Goal: Information Seeking & Learning: Learn about a topic

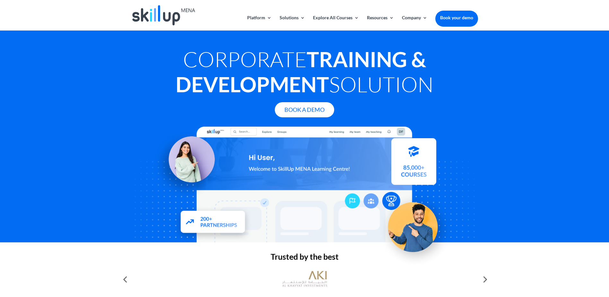
click at [384, 19] on div at bounding box center [304, 148] width 609 height 297
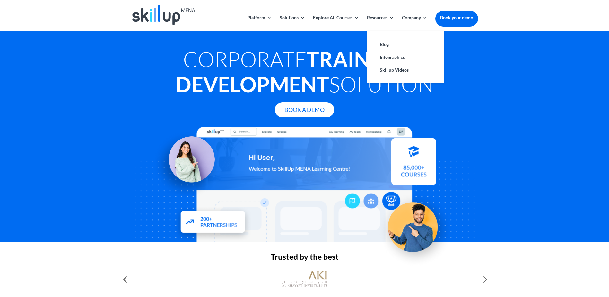
click at [390, 37] on ul "Blog Infographics Skillup Videos" at bounding box center [405, 57] width 77 height 52
click at [393, 43] on link "Blog" at bounding box center [406, 44] width 64 height 13
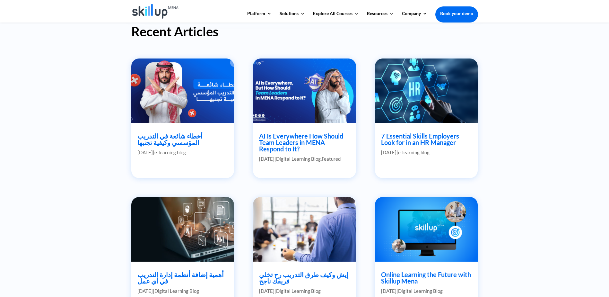
scroll to position [193, 0]
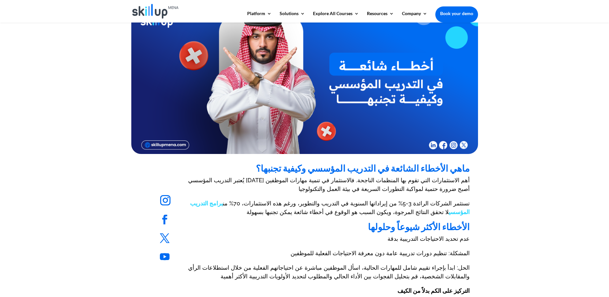
scroll to position [128, 0]
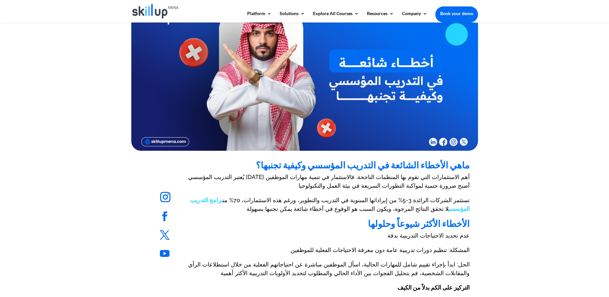
drag, startPoint x: 480, startPoint y: 166, endPoint x: 303, endPoint y: 164, distance: 177.0
copy h2 "ماهي الأخطاء الشائعة في التدريب المؤسسي وكيفية تجنبها؟"
click at [457, 180] on p "يُعتبر التدريب المؤسسي أحد أهم الاستثمارات التي تقوم بها المنظمات الناجحة. فالا…" at bounding box center [329, 183] width 282 height 23
drag, startPoint x: 477, startPoint y: 175, endPoint x: 385, endPoint y: 185, distance: 92.4
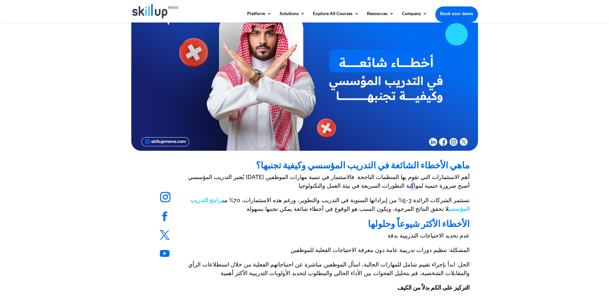
click at [406, 182] on p "يُعتبر التدريب المؤسسي أحد أهم الاستثمارات التي تقوم بها المنظمات الناجحة. فالا…" at bounding box center [329, 183] width 282 height 23
drag, startPoint x: 406, startPoint y: 182, endPoint x: 472, endPoint y: 175, distance: 66.0
drag, startPoint x: 472, startPoint y: 175, endPoint x: 457, endPoint y: 179, distance: 15.4
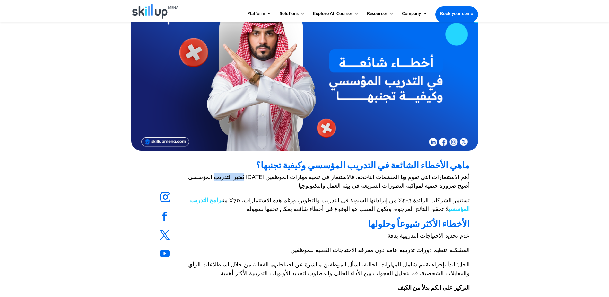
click at [457, 179] on p "يُعتبر التدريب المؤسسي أحد أهم الاستثمارات التي تقوم بها المنظمات الناجحة. فالا…" at bounding box center [329, 183] width 282 height 23
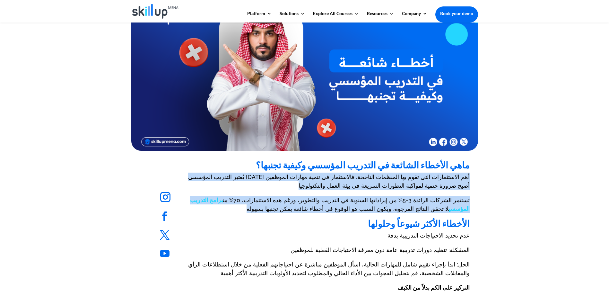
drag, startPoint x: 457, startPoint y: 179, endPoint x: 454, endPoint y: 198, distance: 19.5
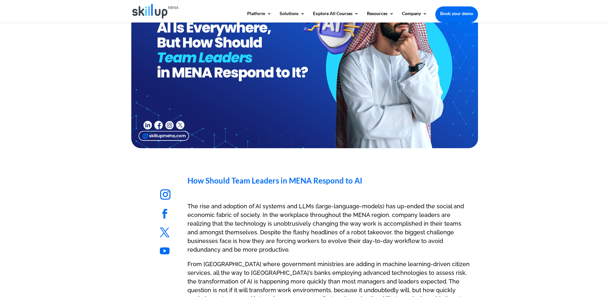
scroll to position [225, 0]
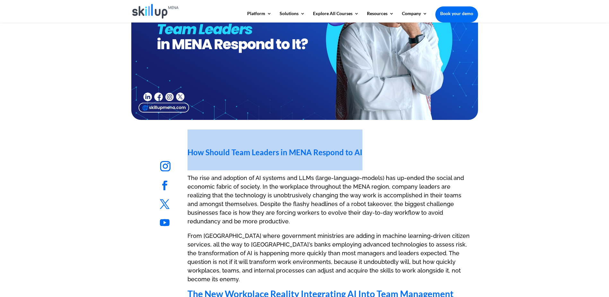
drag, startPoint x: 187, startPoint y: 151, endPoint x: 360, endPoint y: 152, distance: 173.5
copy div "Follow Follow Follow Follow How Should Team Leaders in MENA Respond to AI"
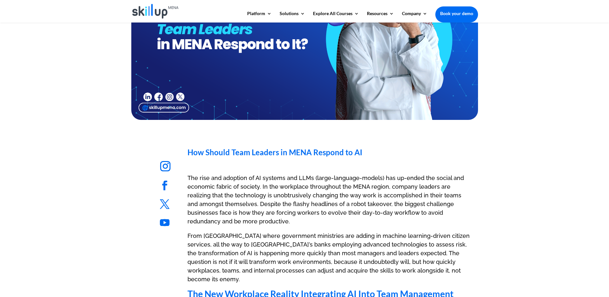
click at [196, 180] on p "The rise and adoption of AI systems and LLMs (large-language-models) has up-end…" at bounding box center [329, 202] width 282 height 58
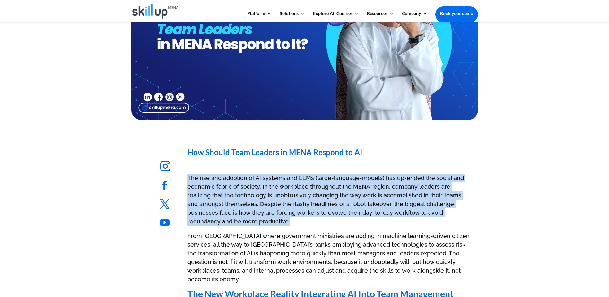
drag, startPoint x: 188, startPoint y: 179, endPoint x: 219, endPoint y: 219, distance: 51.5
click at [219, 219] on p "The rise and adoption of AI systems and LLMs (large-language-models) has up-end…" at bounding box center [329, 202] width 282 height 58
copy p "The rise and adoption of AI systems and LLMs (large-language-models) has up-end…"
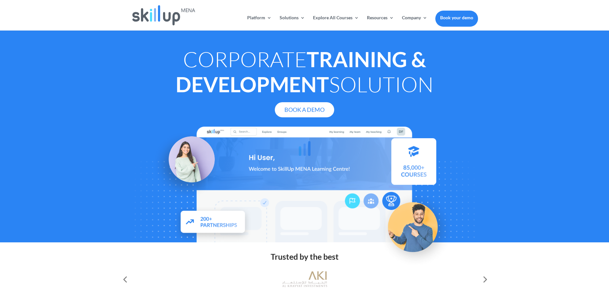
click at [388, 17] on div at bounding box center [304, 148] width 609 height 297
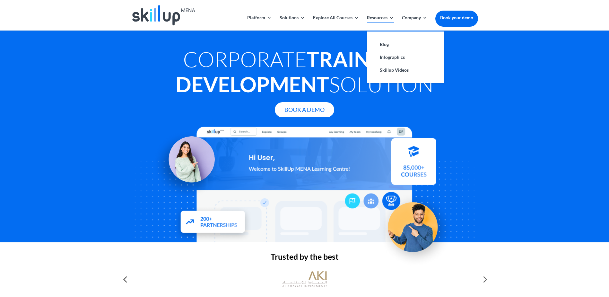
click at [388, 42] on link "Blog" at bounding box center [406, 44] width 64 height 13
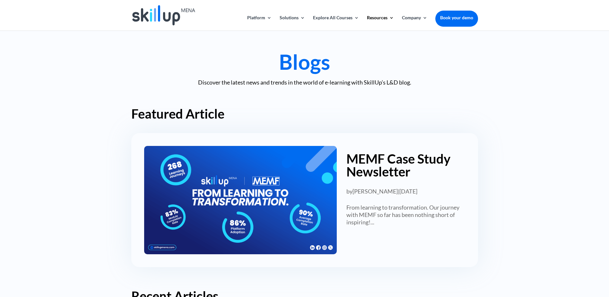
click at [295, 195] on img at bounding box center [240, 200] width 193 height 108
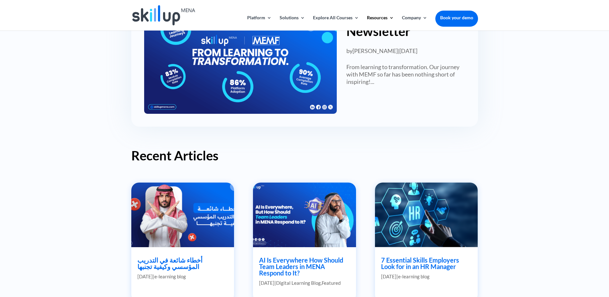
scroll to position [193, 0]
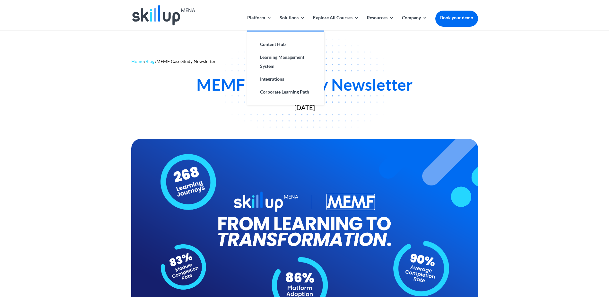
drag, startPoint x: 257, startPoint y: 35, endPoint x: 261, endPoint y: 36, distance: 4.3
